Goal: Use online tool/utility: Utilize a website feature to perform a specific function

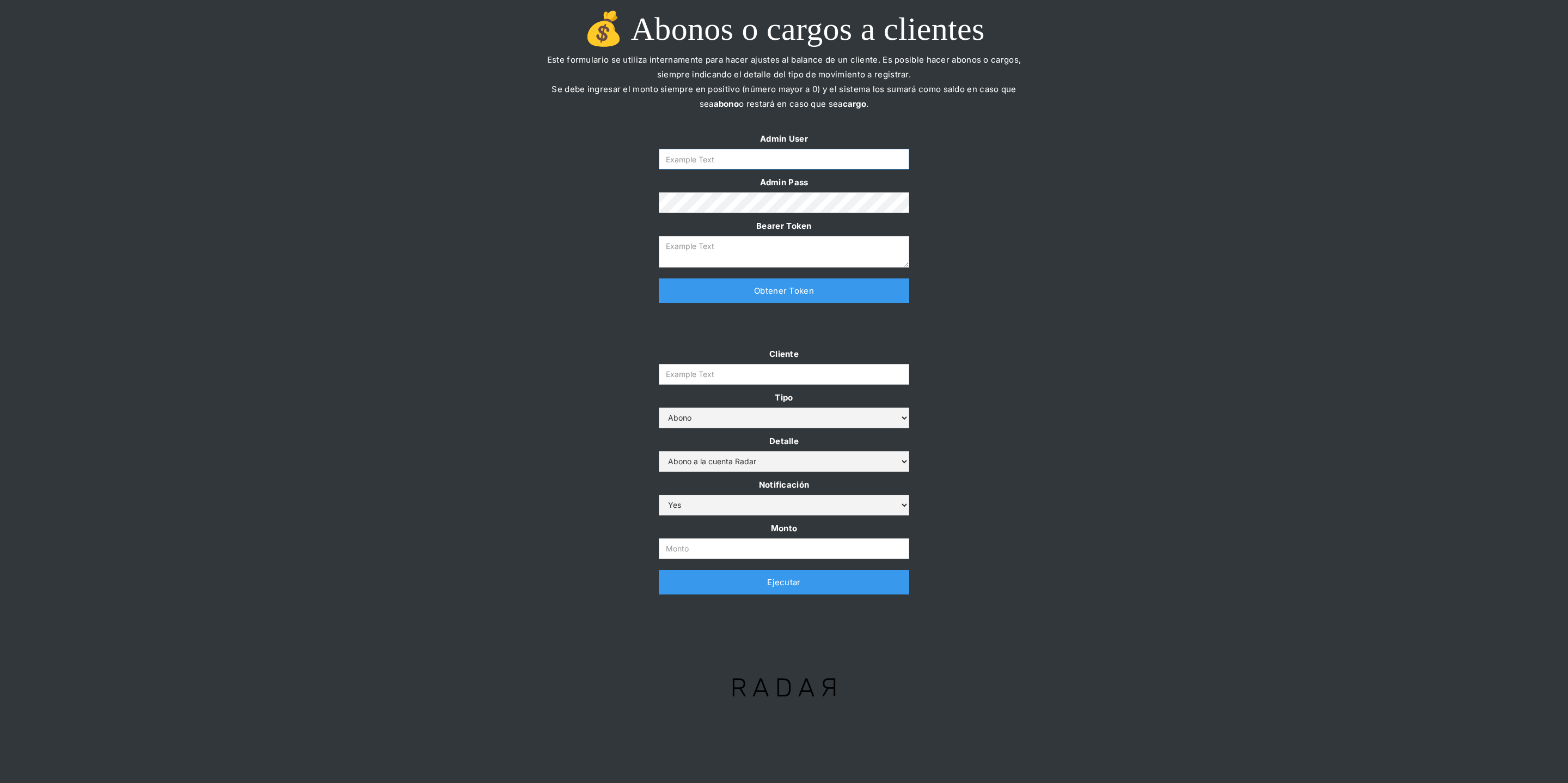
click at [701, 160] on input "Form" at bounding box center [784, 159] width 250 height 20
type input "[PERSON_NAME][EMAIL_ADDRESS][DOMAIN_NAME]"
click at [719, 289] on link "Obtener Token" at bounding box center [784, 291] width 250 height 24
type textarea "[SECURITY_DATA]"
click at [688, 549] on input "Monto" at bounding box center [784, 548] width 250 height 20
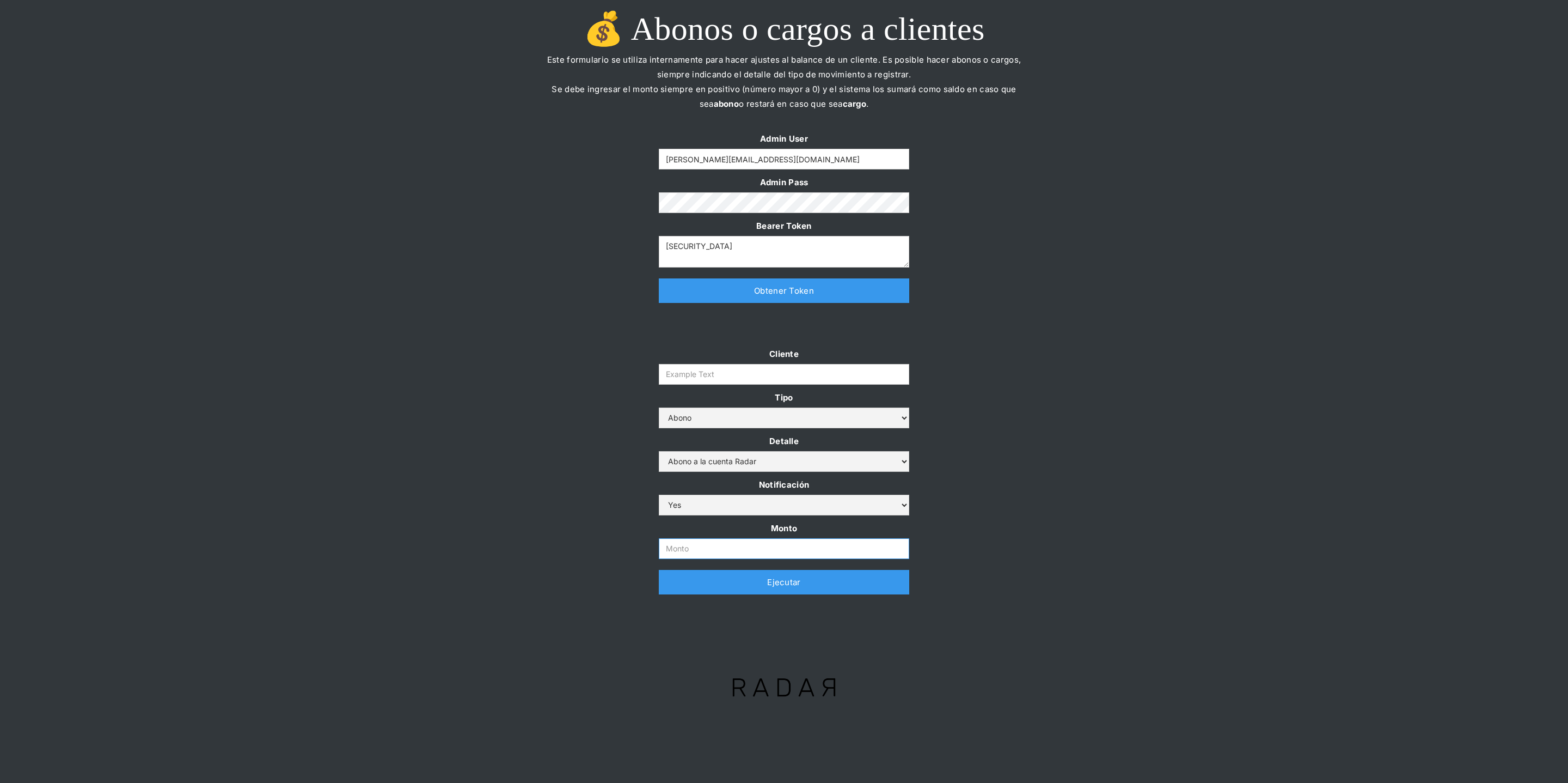
paste input "$1,200,000,000"
type input "1.200.000.000"
click at [774, 377] on input "Cliente" at bounding box center [784, 374] width 250 height 20
paste input "prontopaga"
type input "prontopaga"
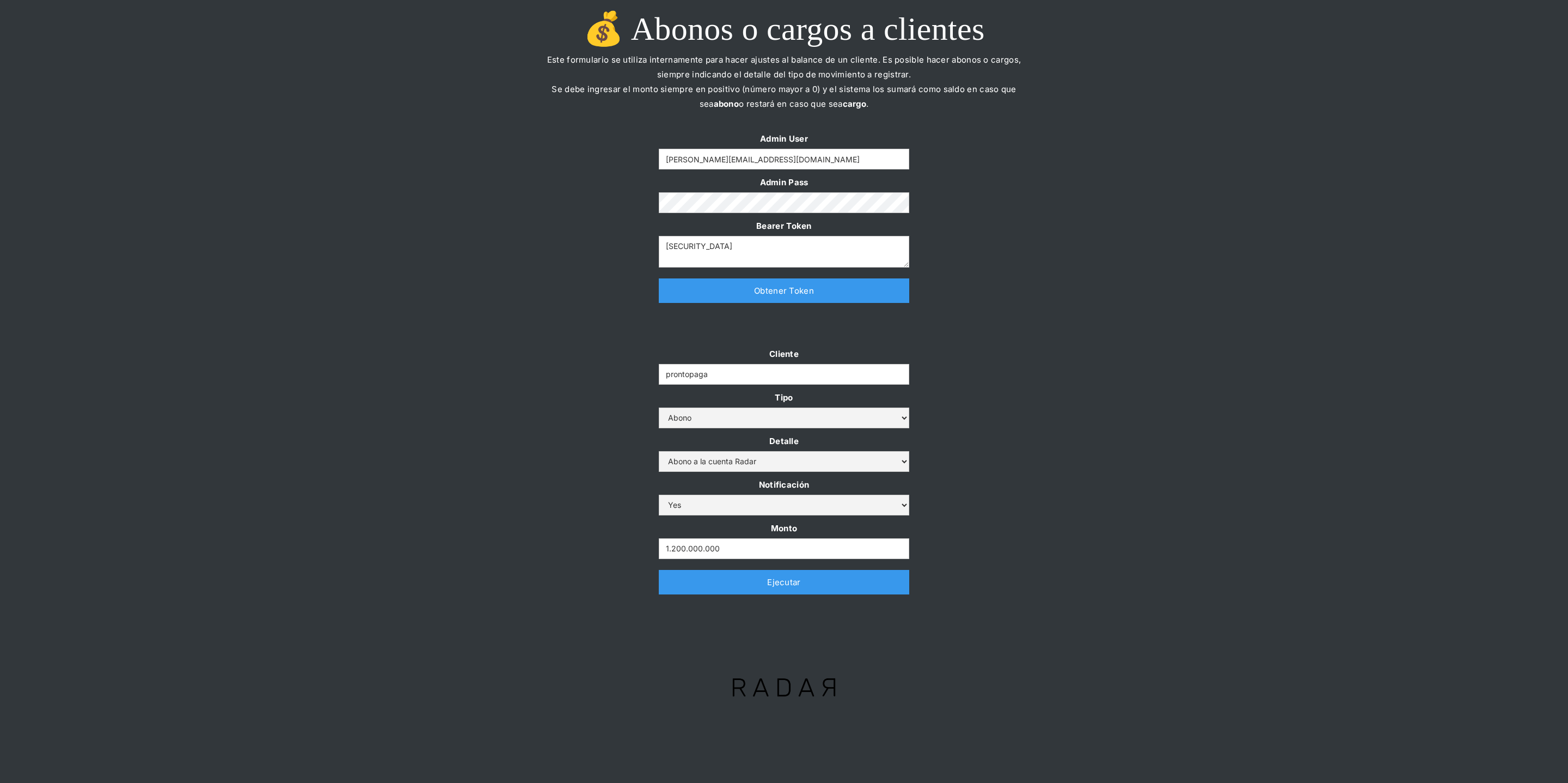
click at [549, 351] on div "Cliente prontopaga Tipo Abono Cargo Detalle Abono a la cuenta Radar Devolución …" at bounding box center [784, 476] width 1568 height 259
click at [710, 588] on link "Ejecutar" at bounding box center [784, 582] width 250 height 24
